Goal: Task Accomplishment & Management: Use online tool/utility

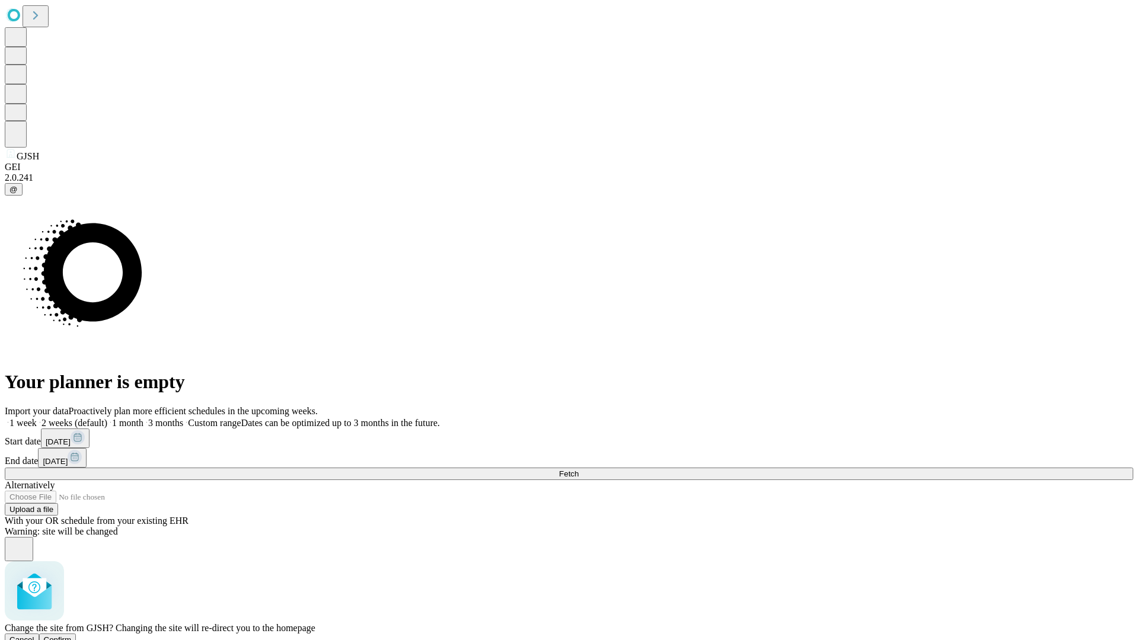
click at [72, 636] on span "Confirm" at bounding box center [58, 640] width 28 height 9
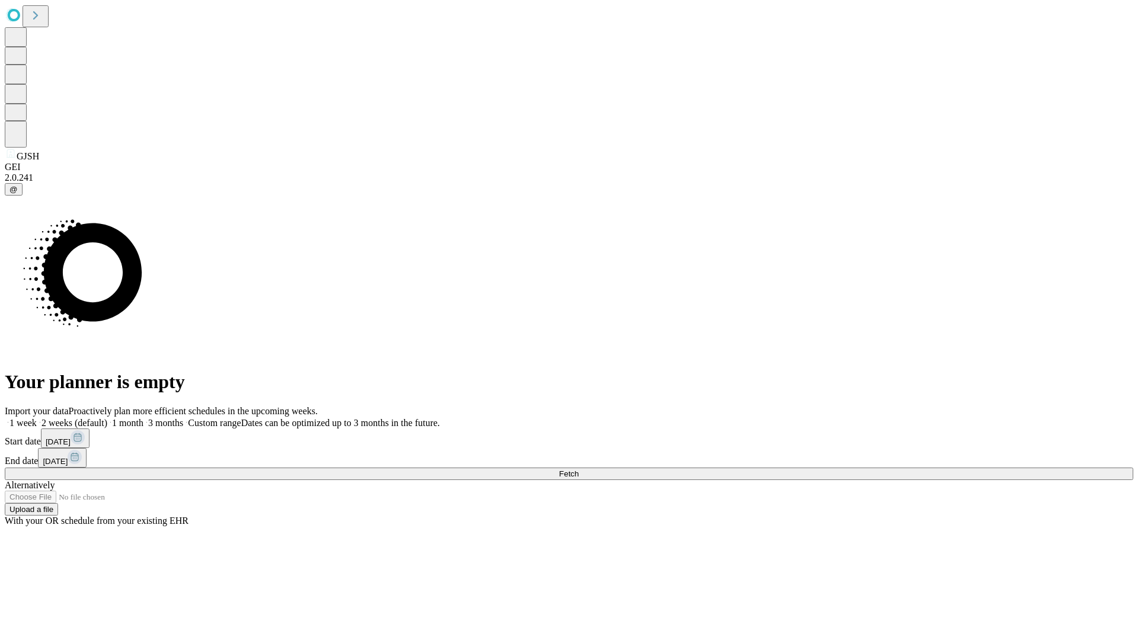
click at [107, 418] on label "2 weeks (default)" at bounding box center [72, 423] width 71 height 10
click at [579, 470] on span "Fetch" at bounding box center [569, 474] width 20 height 9
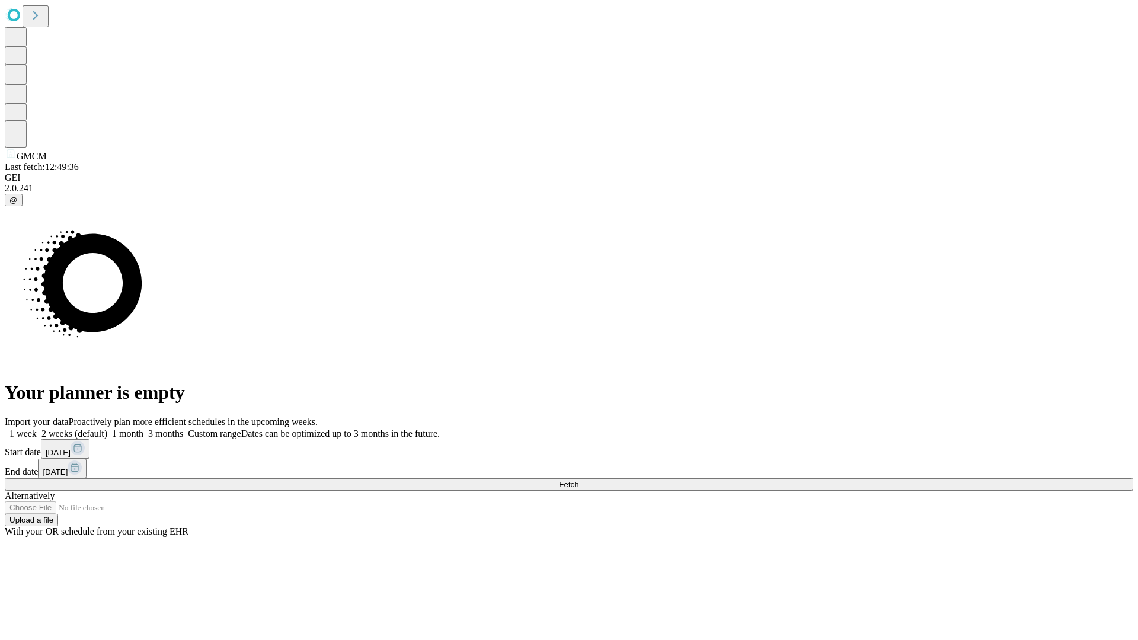
click at [107, 429] on label "2 weeks (default)" at bounding box center [72, 434] width 71 height 10
click at [579, 480] on span "Fetch" at bounding box center [569, 484] width 20 height 9
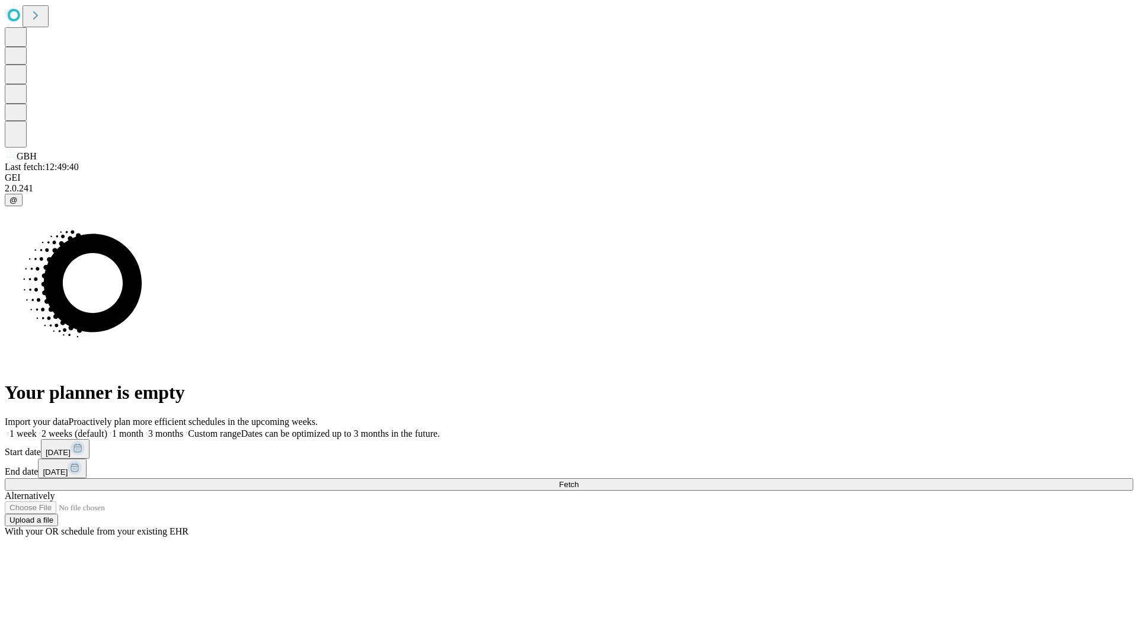
click at [107, 429] on label "2 weeks (default)" at bounding box center [72, 434] width 71 height 10
click at [579, 480] on span "Fetch" at bounding box center [569, 484] width 20 height 9
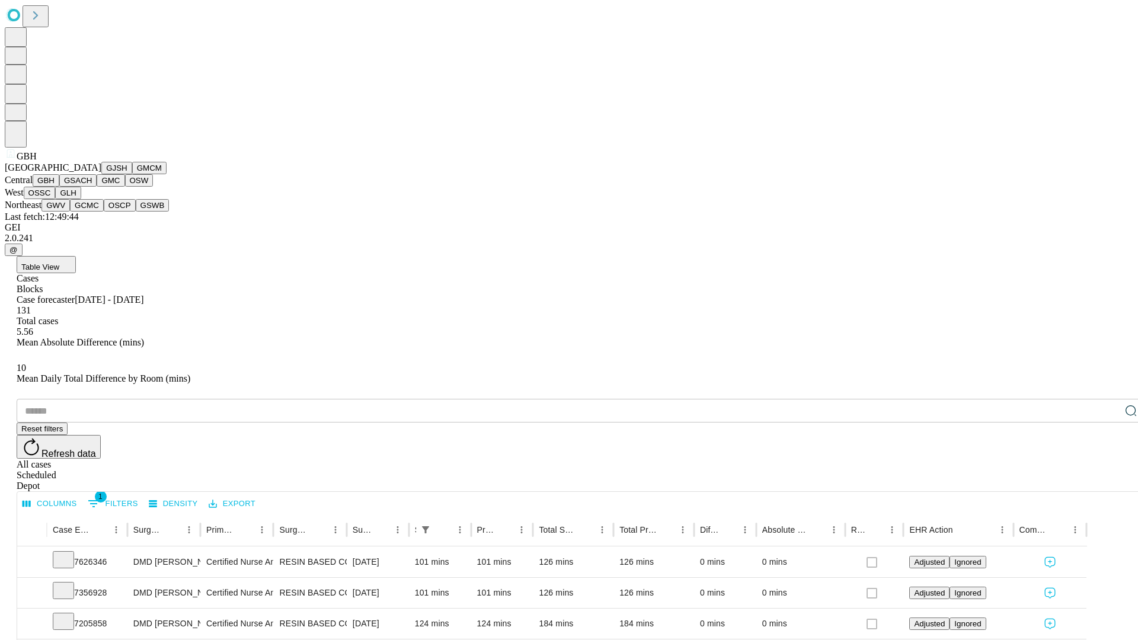
click at [92, 187] on button "GSACH" at bounding box center [77, 180] width 37 height 12
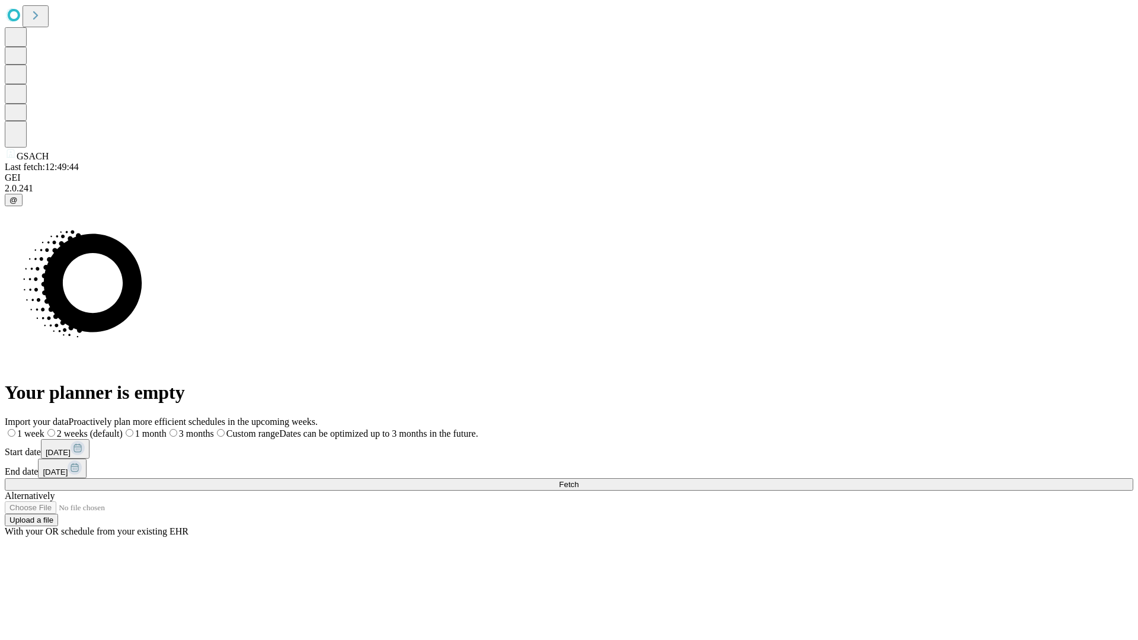
click at [123, 429] on label "2 weeks (default)" at bounding box center [83, 434] width 78 height 10
click at [579, 480] on span "Fetch" at bounding box center [569, 484] width 20 height 9
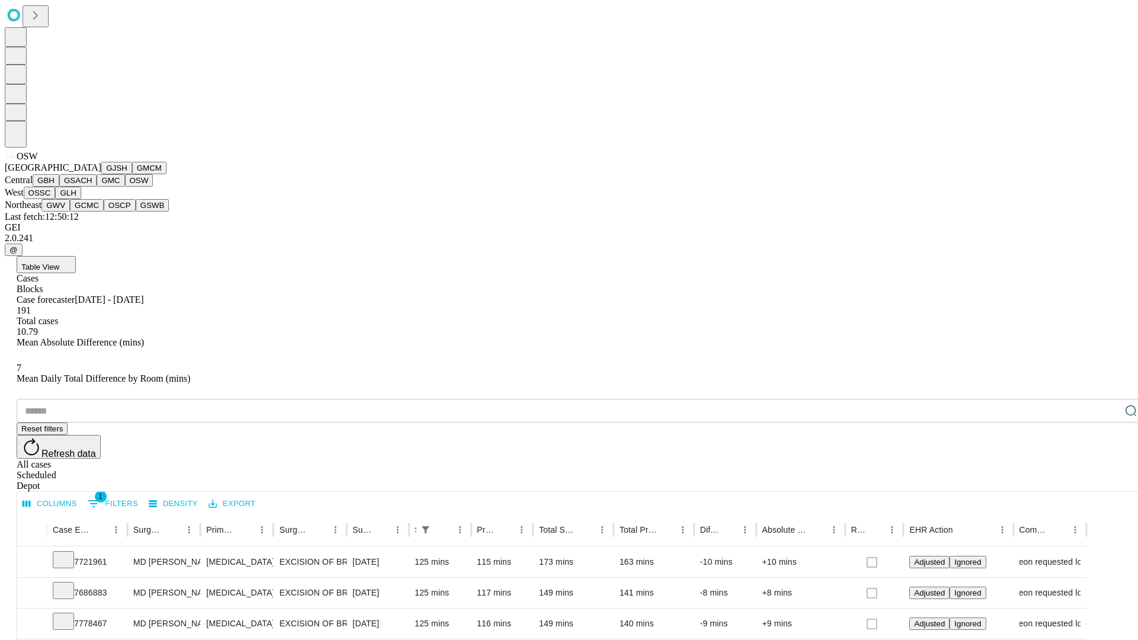
click at [56, 199] on button "OSSC" at bounding box center [40, 193] width 32 height 12
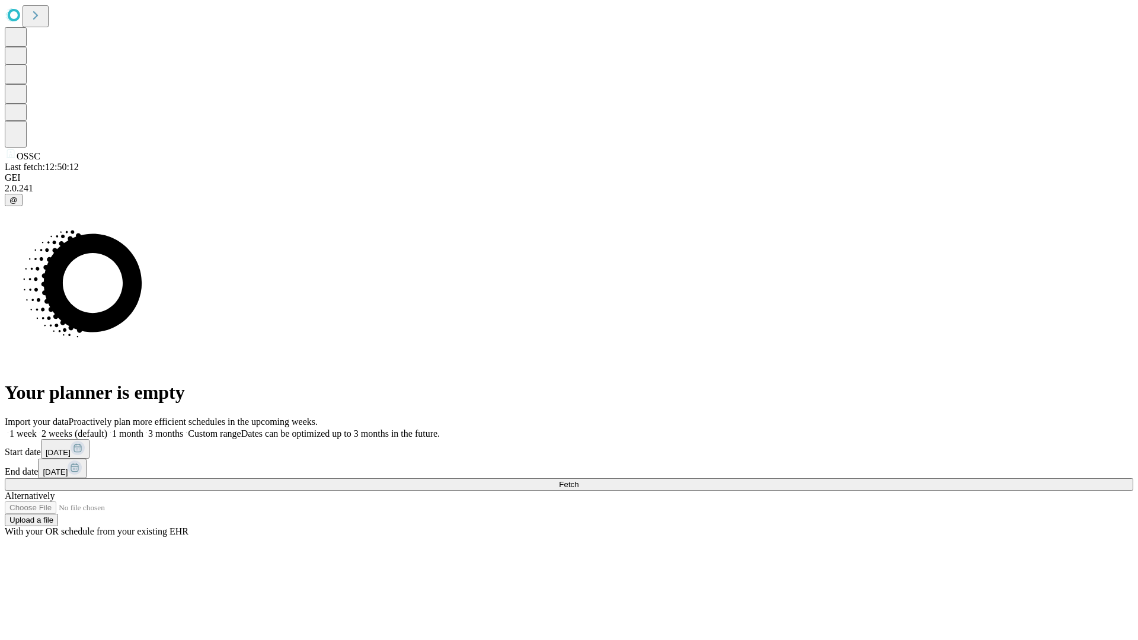
click at [107, 429] on label "2 weeks (default)" at bounding box center [72, 434] width 71 height 10
click at [579, 480] on span "Fetch" at bounding box center [569, 484] width 20 height 9
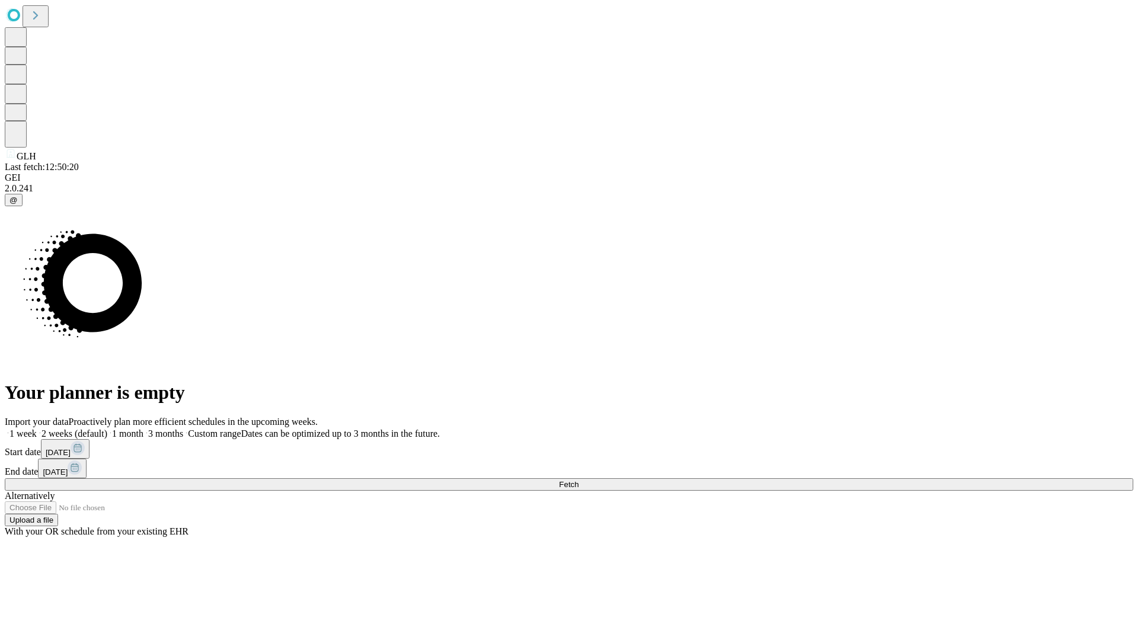
click at [107, 429] on label "2 weeks (default)" at bounding box center [72, 434] width 71 height 10
click at [579, 480] on span "Fetch" at bounding box center [569, 484] width 20 height 9
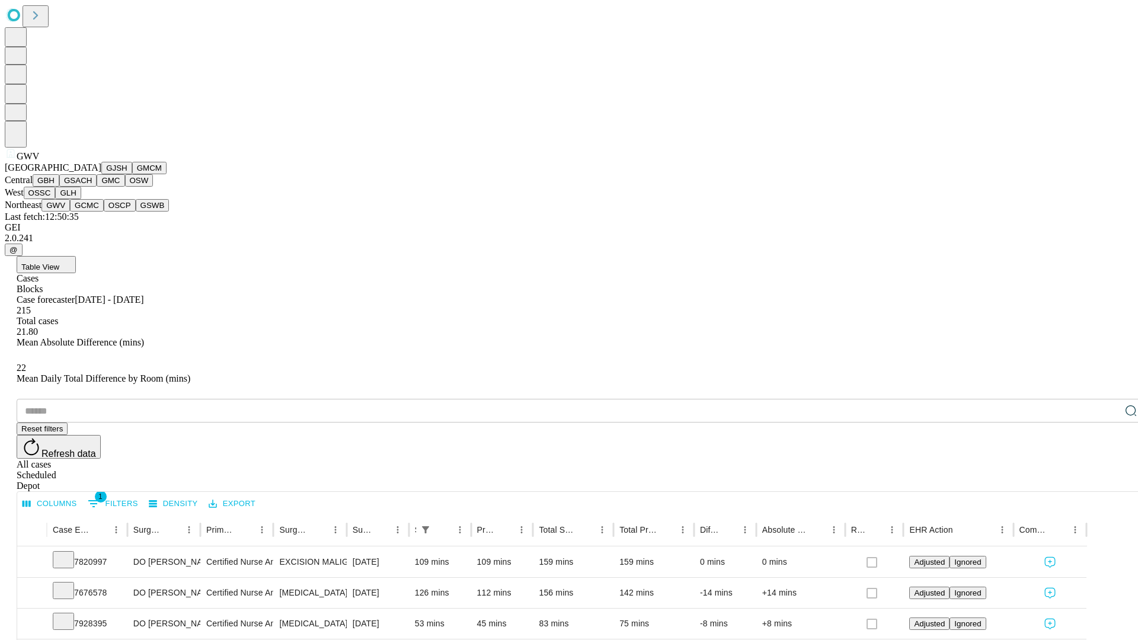
click at [92, 212] on button "GCMC" at bounding box center [87, 205] width 34 height 12
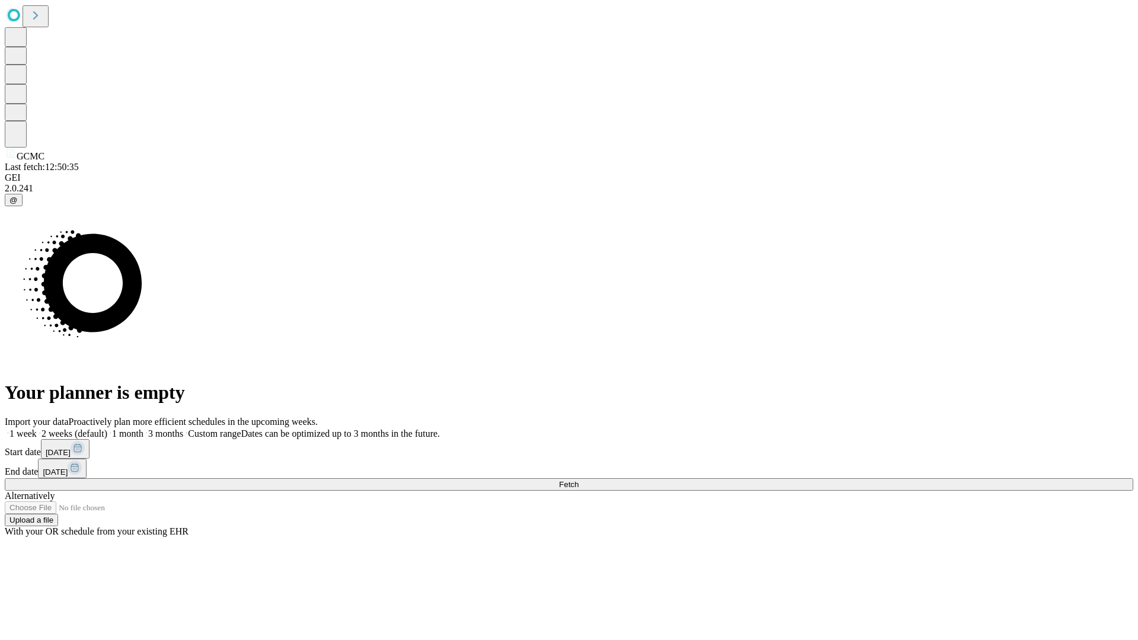
click at [107, 429] on label "2 weeks (default)" at bounding box center [72, 434] width 71 height 10
click at [579, 480] on span "Fetch" at bounding box center [569, 484] width 20 height 9
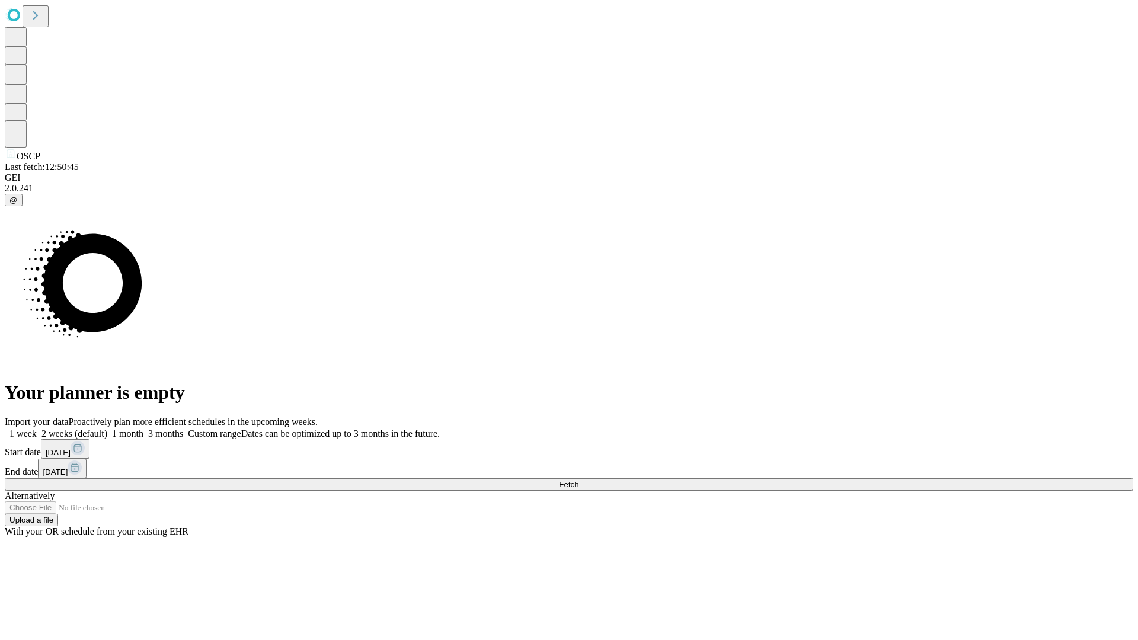
click at [107, 429] on label "2 weeks (default)" at bounding box center [72, 434] width 71 height 10
click at [579, 480] on span "Fetch" at bounding box center [569, 484] width 20 height 9
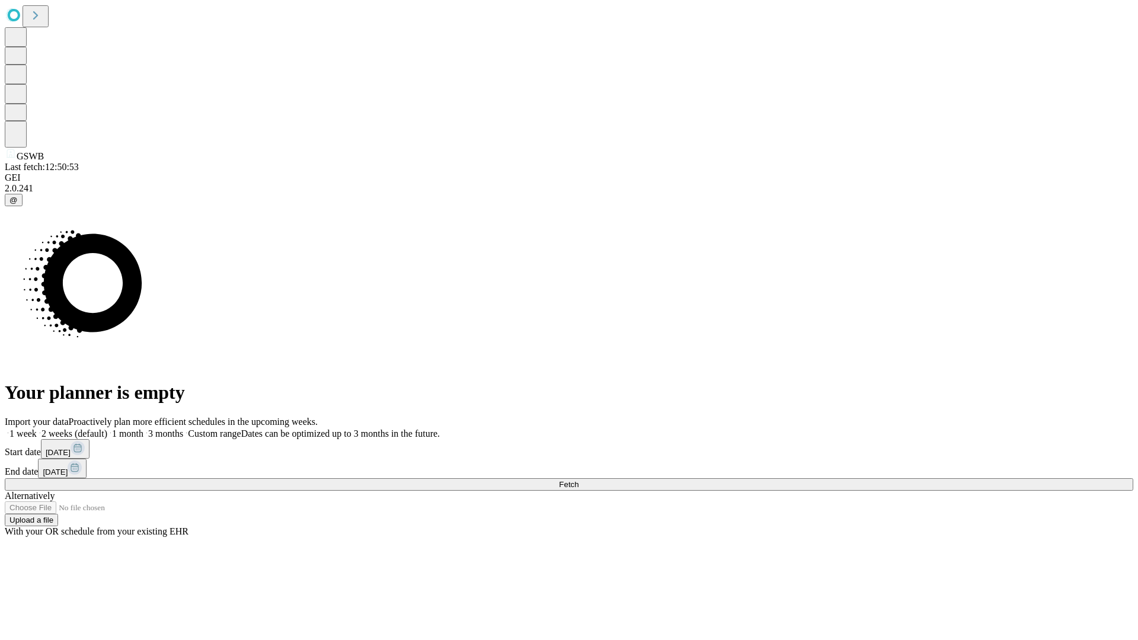
click at [107, 429] on label "2 weeks (default)" at bounding box center [72, 434] width 71 height 10
click at [579, 480] on span "Fetch" at bounding box center [569, 484] width 20 height 9
